Goal: Information Seeking & Learning: Learn about a topic

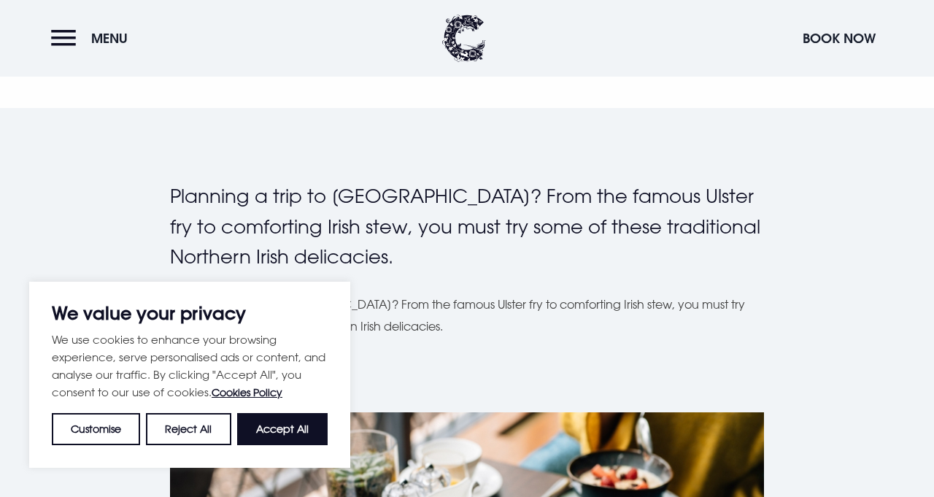
scroll to position [318, 0]
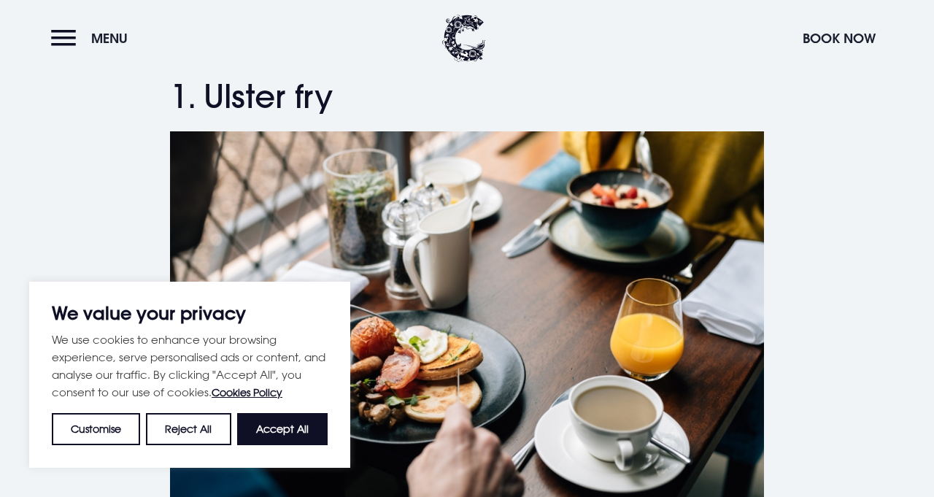
click at [303, 445] on button "Accept All" at bounding box center [282, 429] width 90 height 32
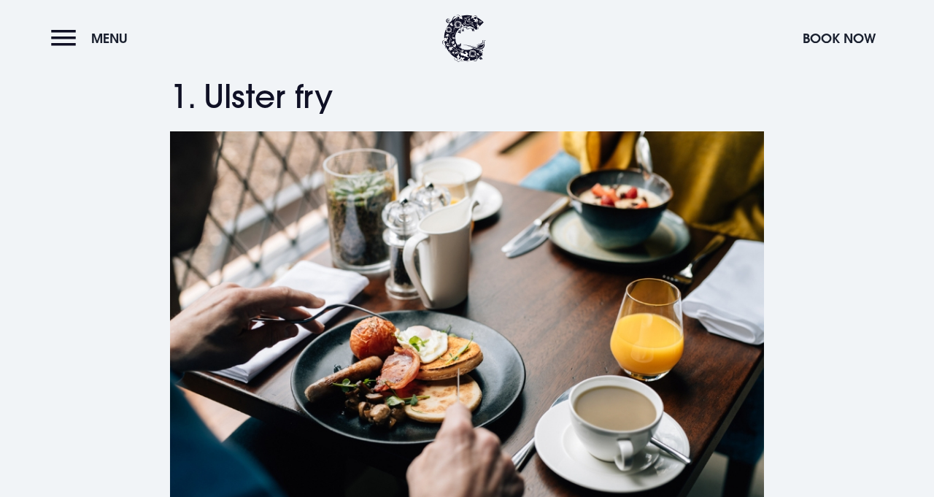
checkbox input "true"
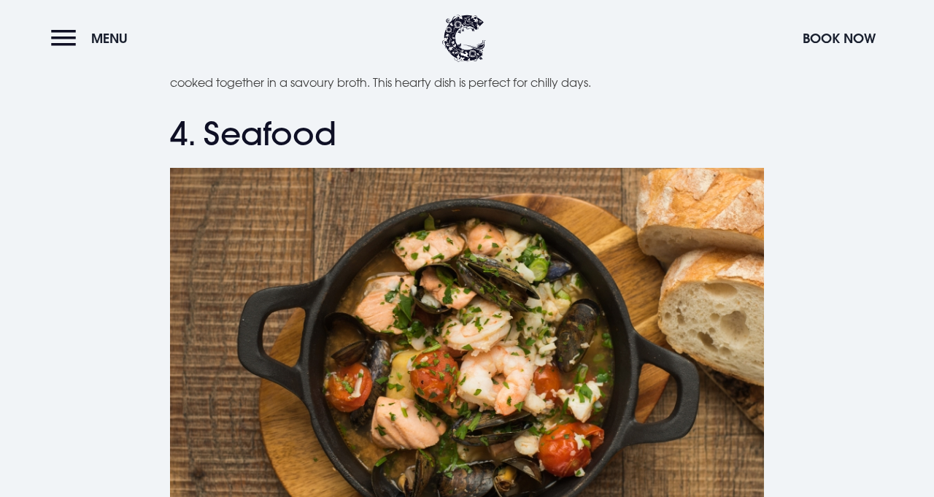
scroll to position [1543, 0]
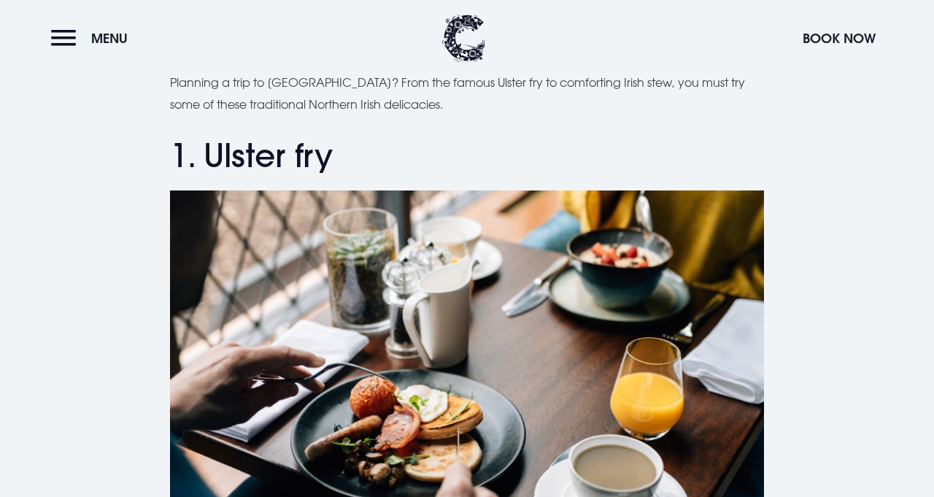
scroll to position [0, 0]
